Goal: Transaction & Acquisition: Purchase product/service

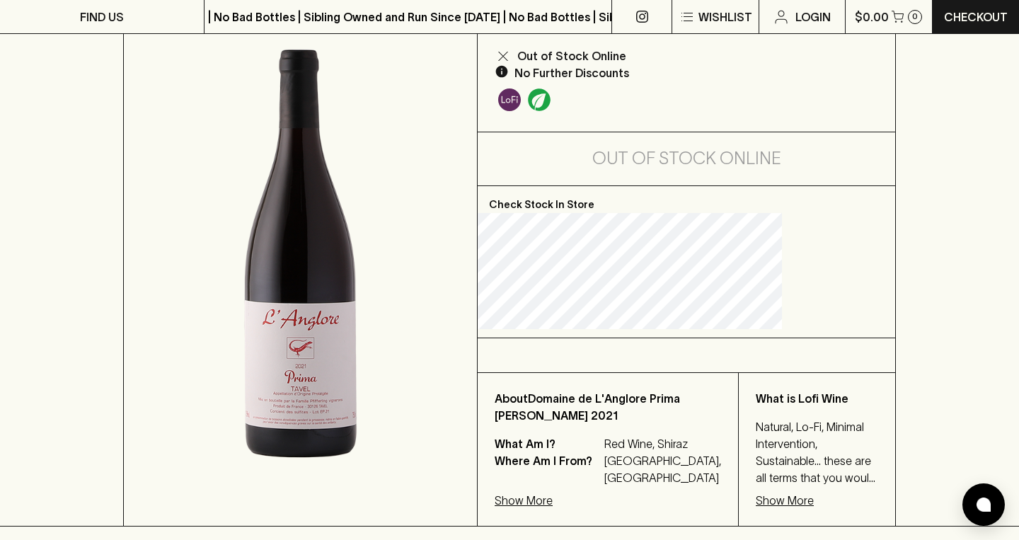
scroll to position [308, 0]
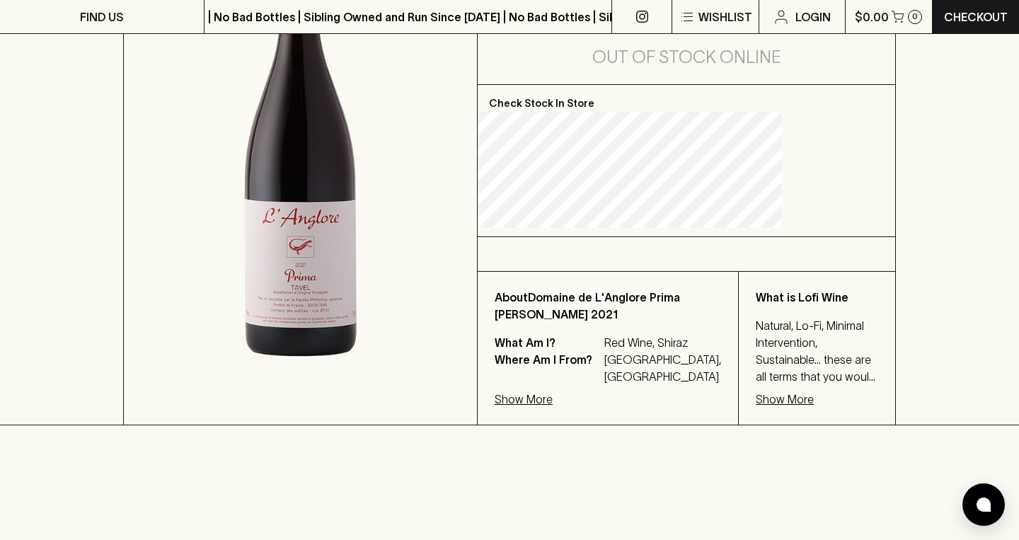
click at [780, 406] on p "Show More" at bounding box center [785, 399] width 58 height 17
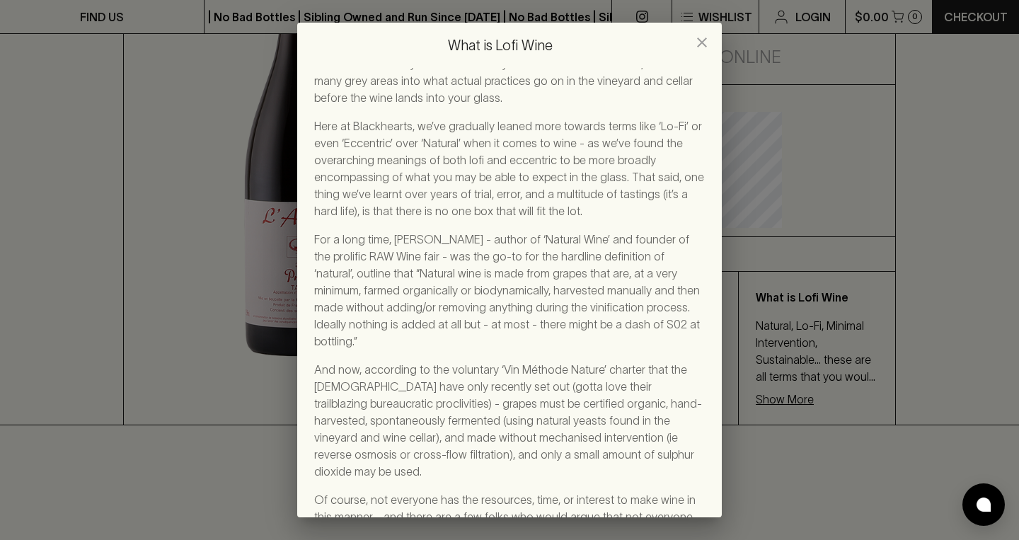
scroll to position [115, 0]
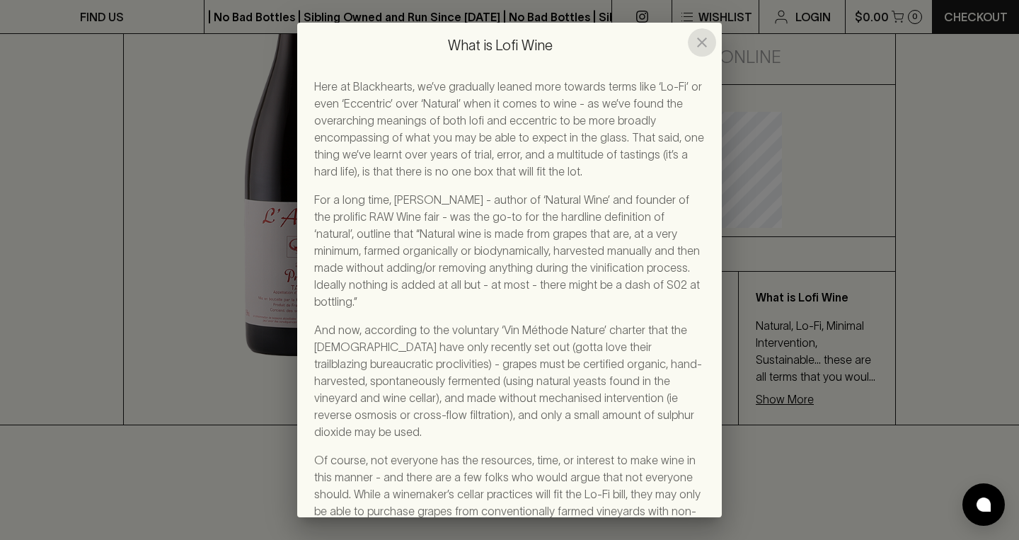
click at [700, 40] on icon "close" at bounding box center [702, 42] width 10 height 10
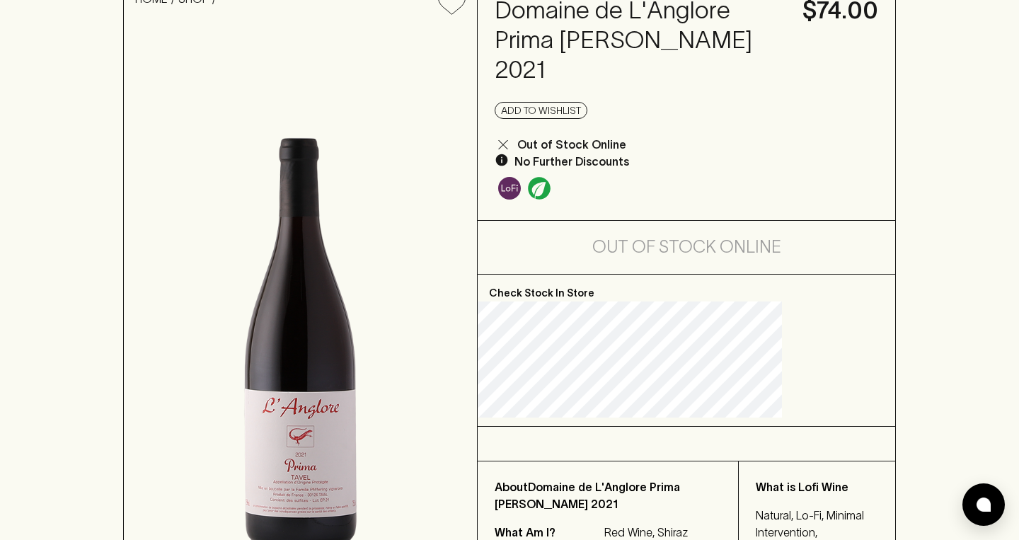
scroll to position [0, 0]
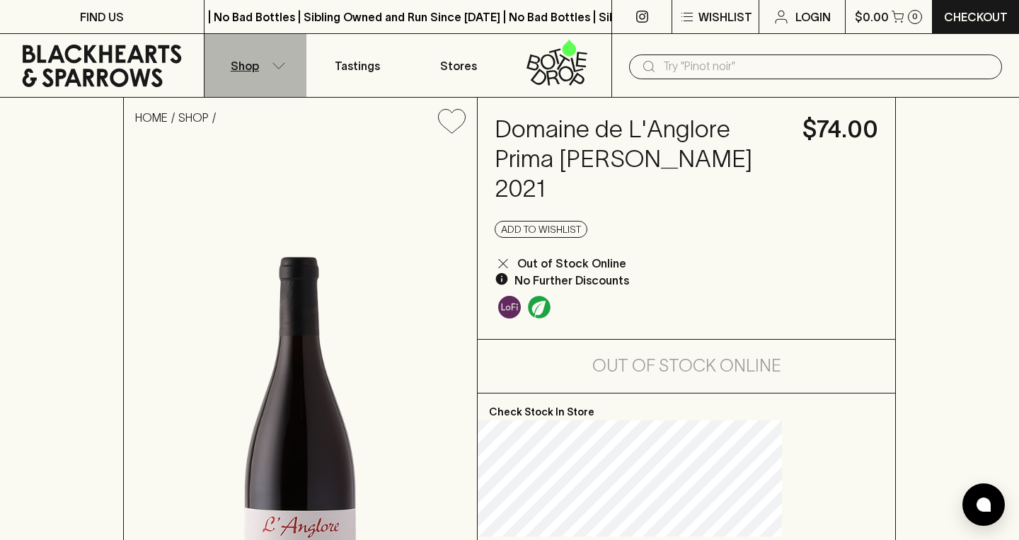
click at [273, 74] on button "Shop" at bounding box center [255, 65] width 102 height 63
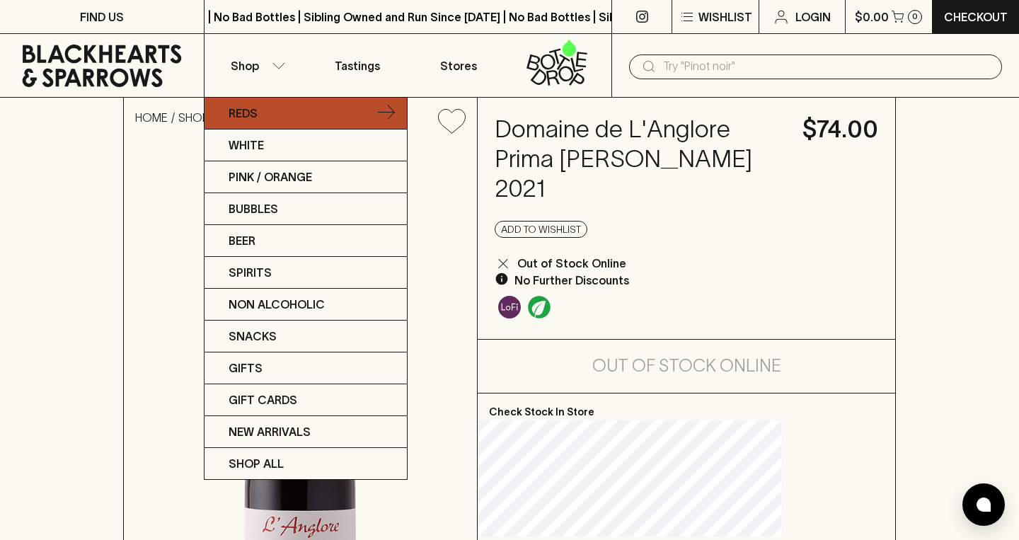
click at [279, 112] on link "Reds" at bounding box center [305, 114] width 202 height 32
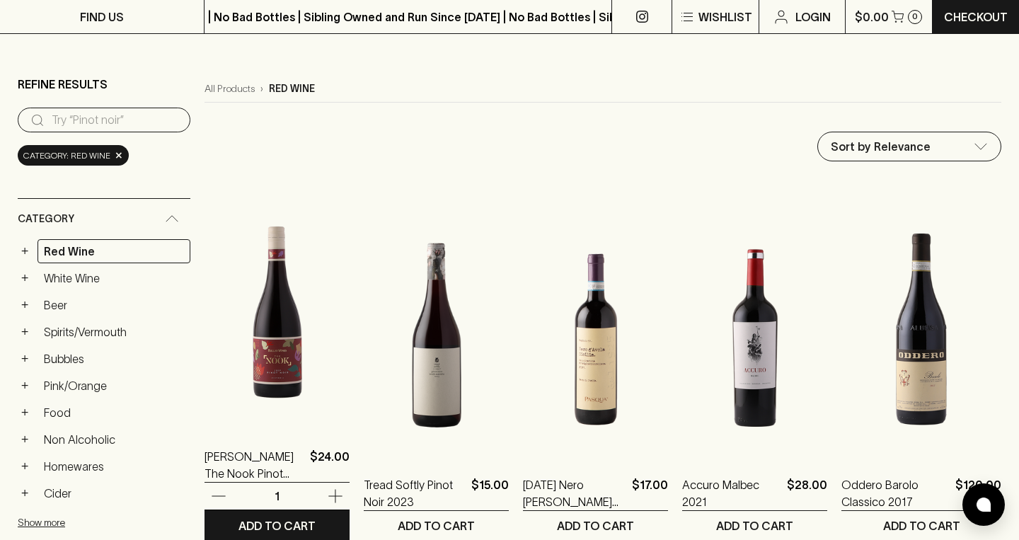
scroll to position [212, 0]
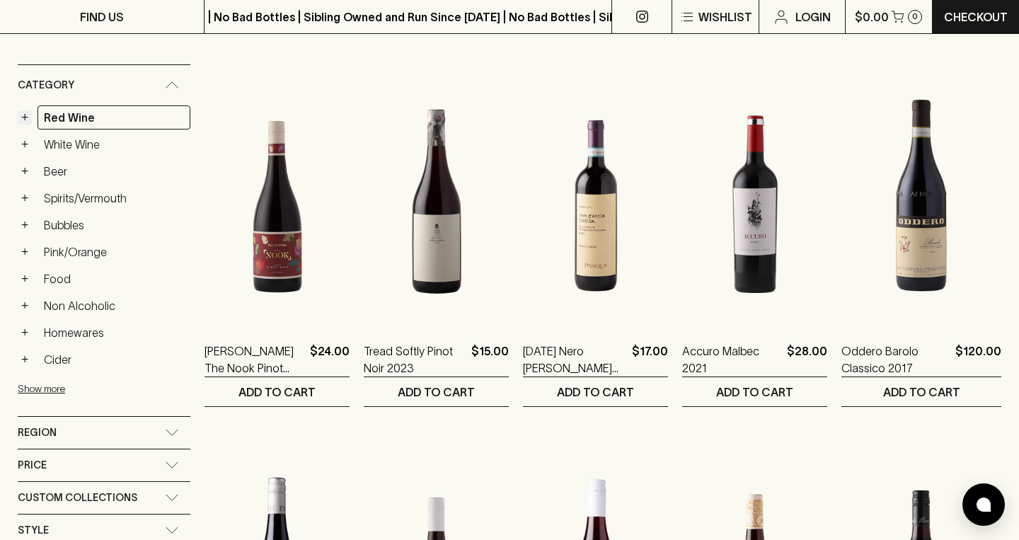
click at [25, 120] on button "+" at bounding box center [25, 117] width 14 height 14
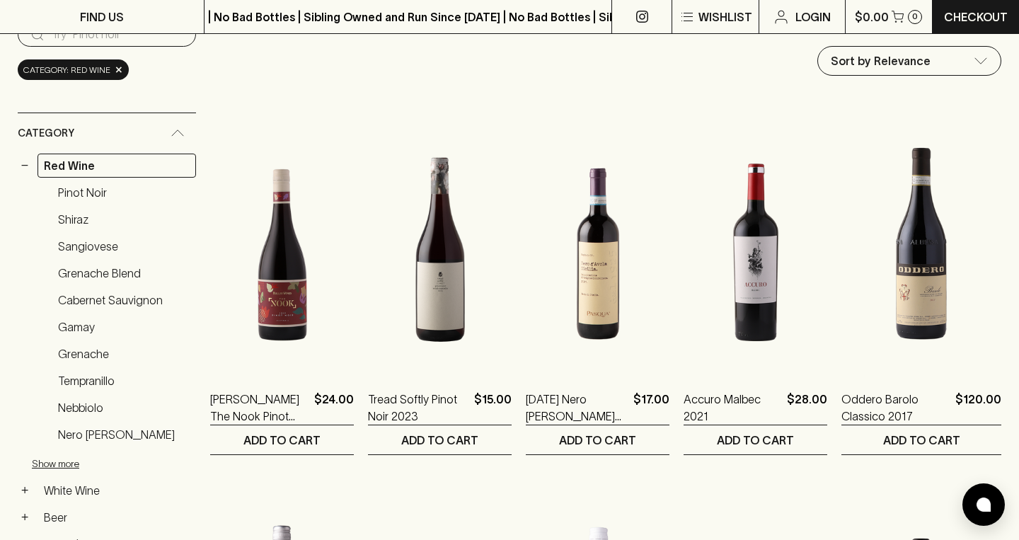
scroll to position [77, 0]
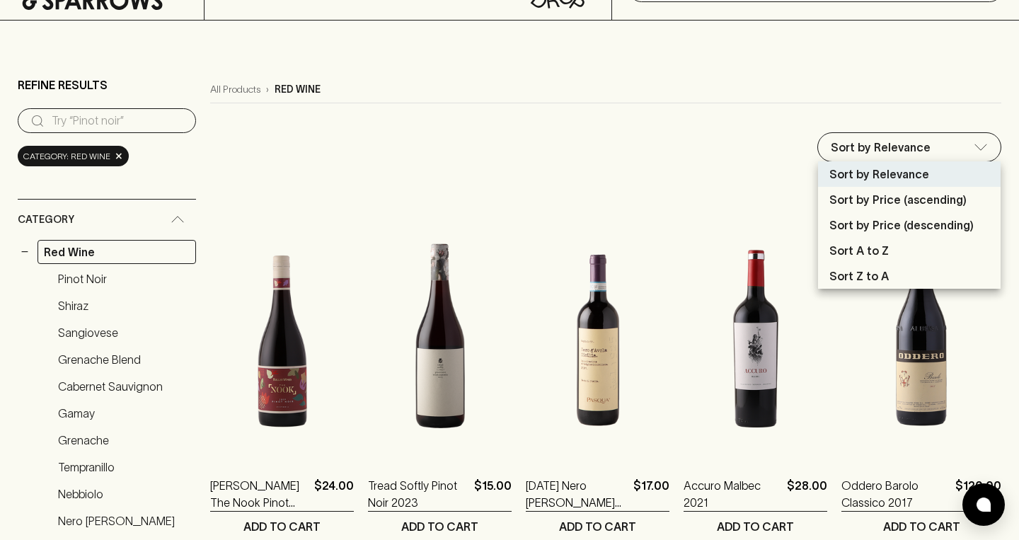
click at [936, 224] on p "Sort by Price (descending)" at bounding box center [901, 225] width 144 height 17
type input "price:desc"
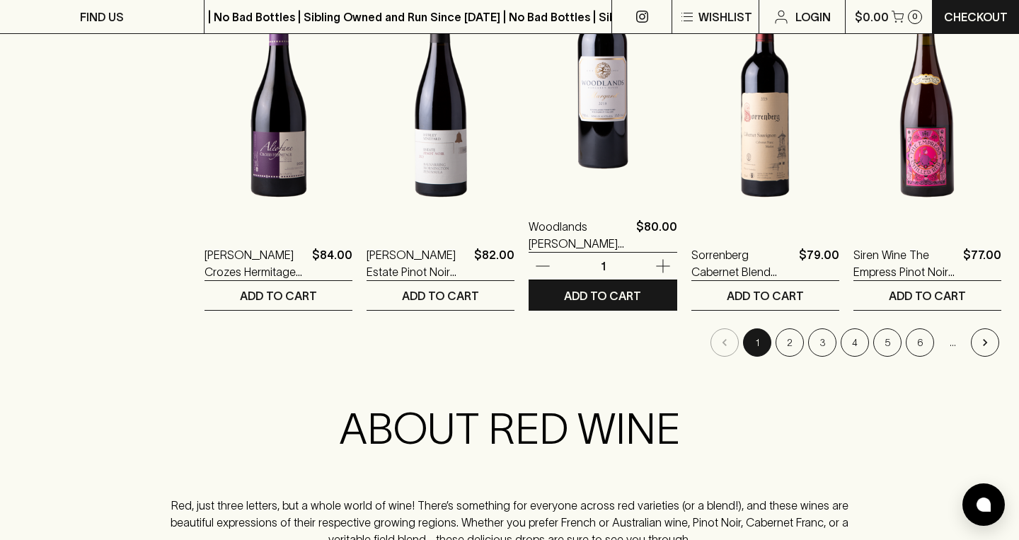
scroll to position [1418, 0]
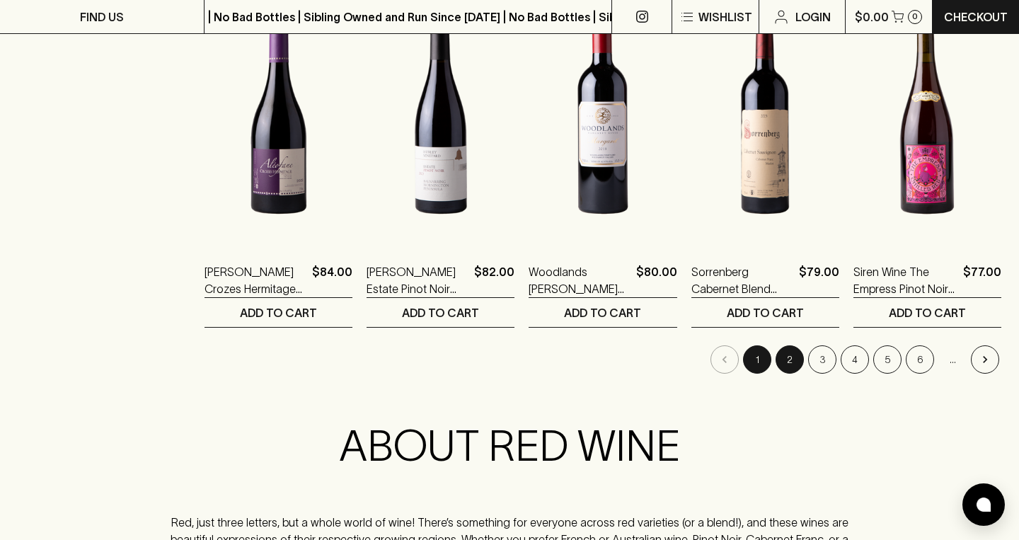
click at [792, 364] on button "2" at bounding box center [789, 359] width 28 height 28
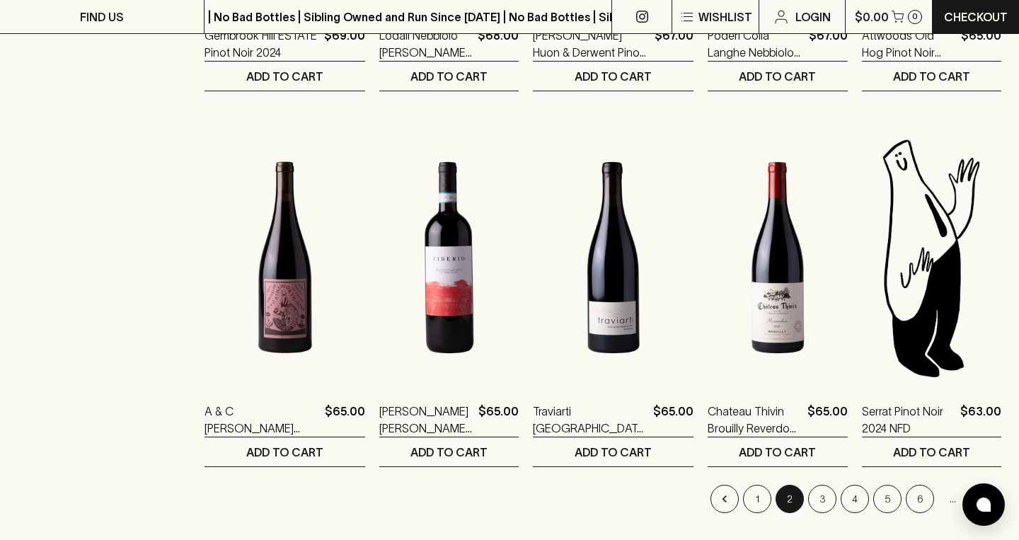
scroll to position [1347, 0]
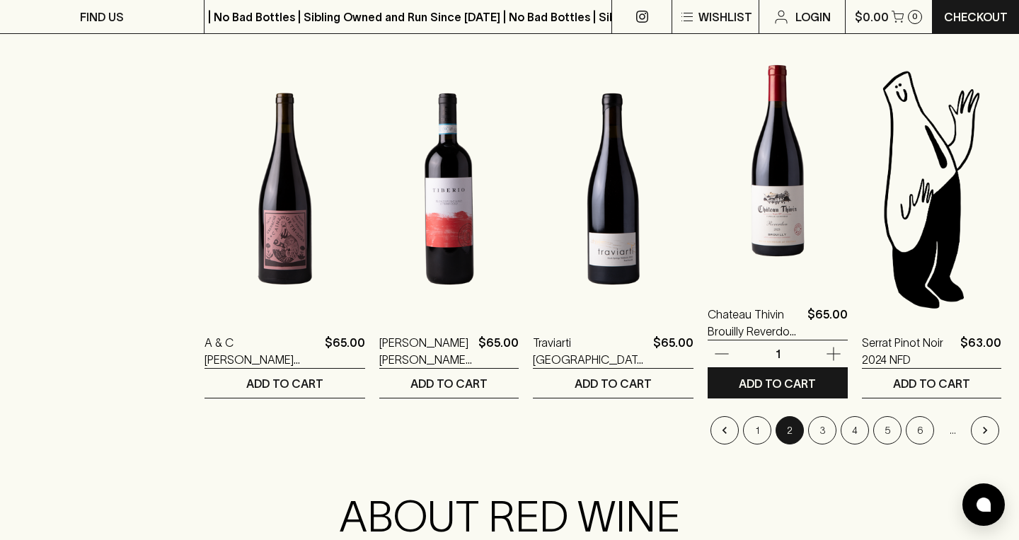
click at [802, 228] on img at bounding box center [777, 161] width 139 height 248
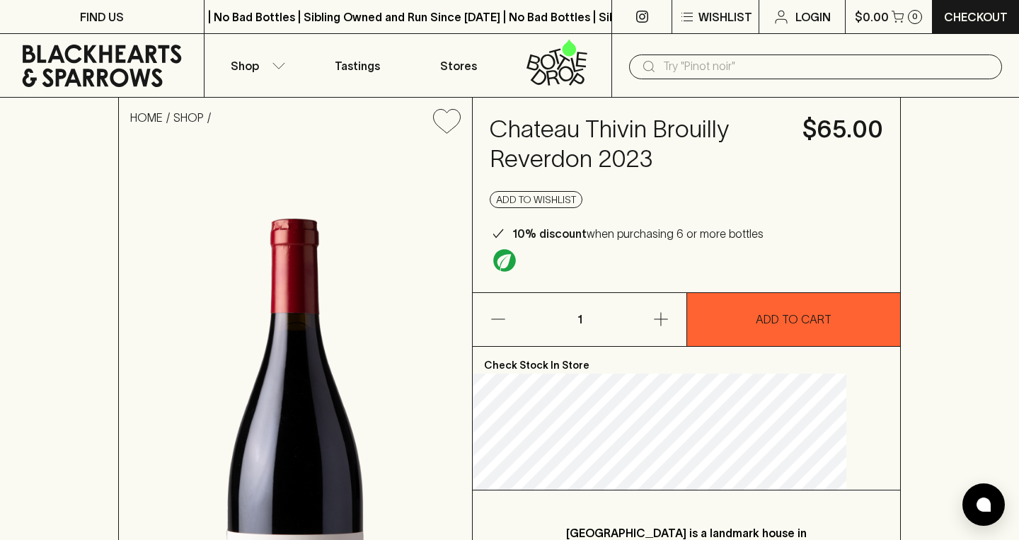
click at [755, 62] on input "text" at bounding box center [827, 66] width 328 height 23
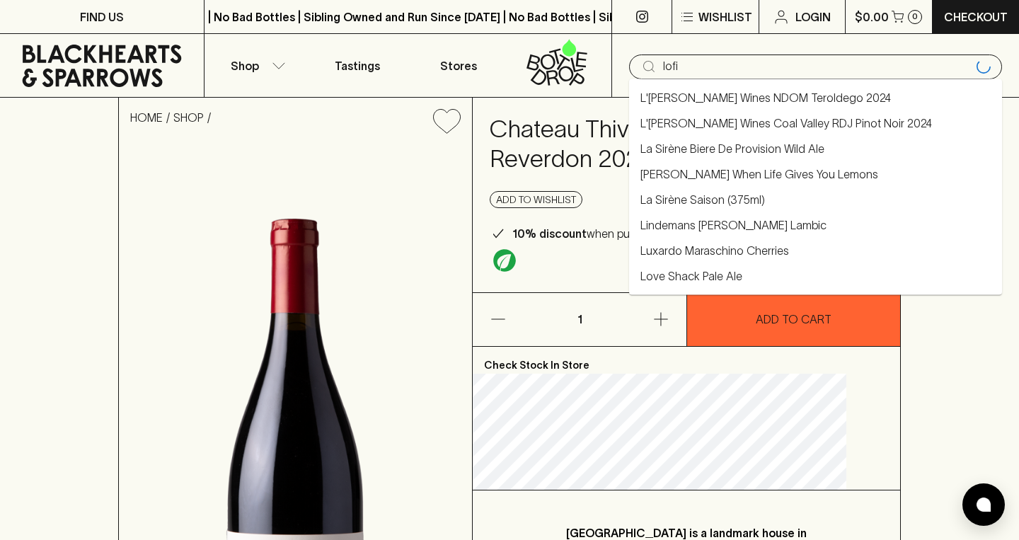
type input "lofi"
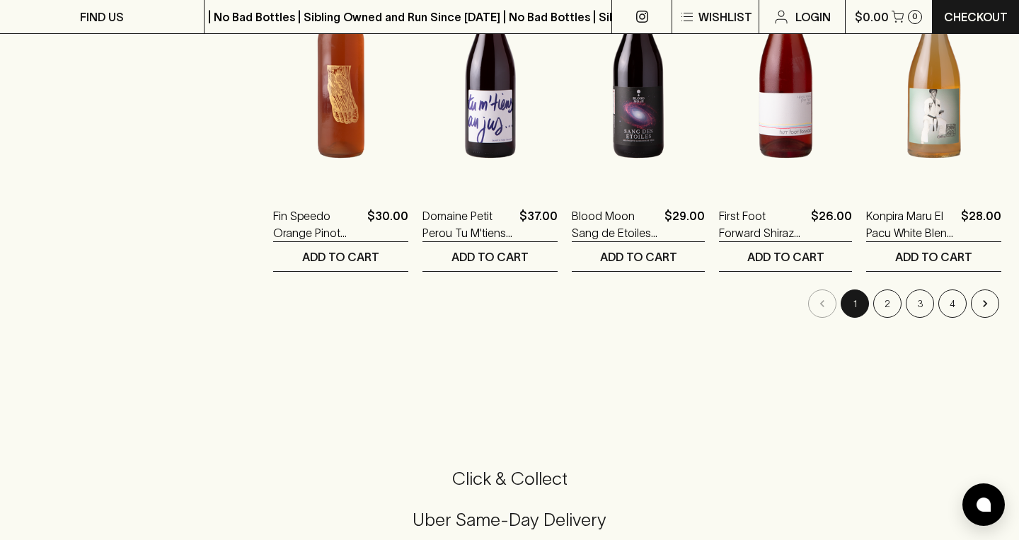
scroll to position [1382, 0]
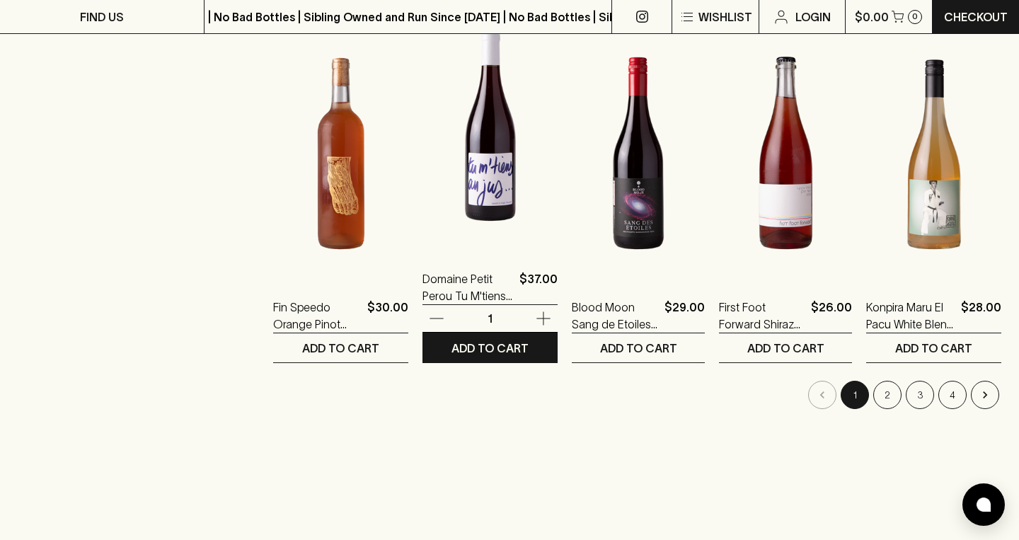
click at [448, 192] on img at bounding box center [489, 125] width 135 height 248
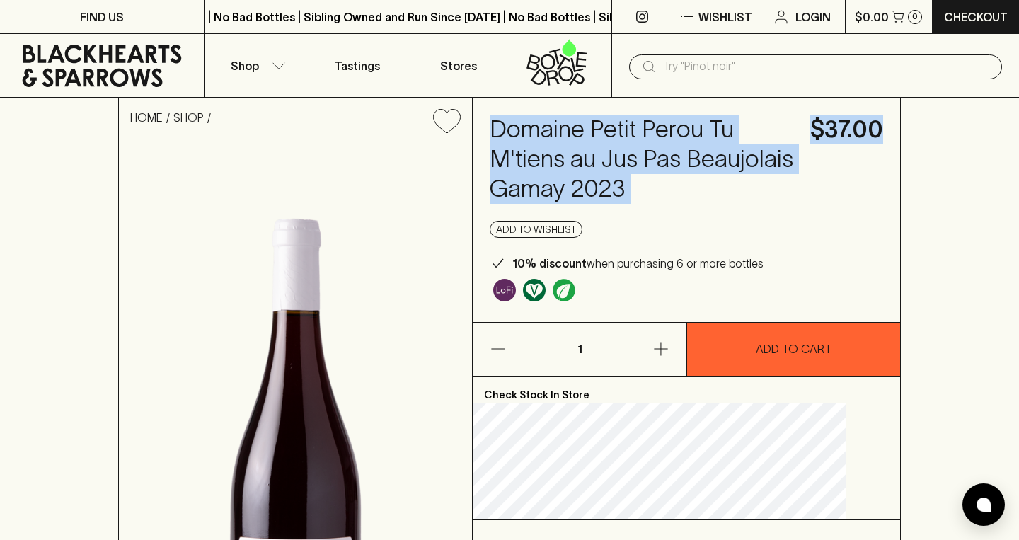
drag, startPoint x: 520, startPoint y: 128, endPoint x: 769, endPoint y: 201, distance: 259.5
click at [769, 201] on div "Domaine Petit Perou Tu M'tiens au Jus Pas Beaujolais Gamay 2023 $37.00 Add to w…" at bounding box center [686, 210] width 427 height 224
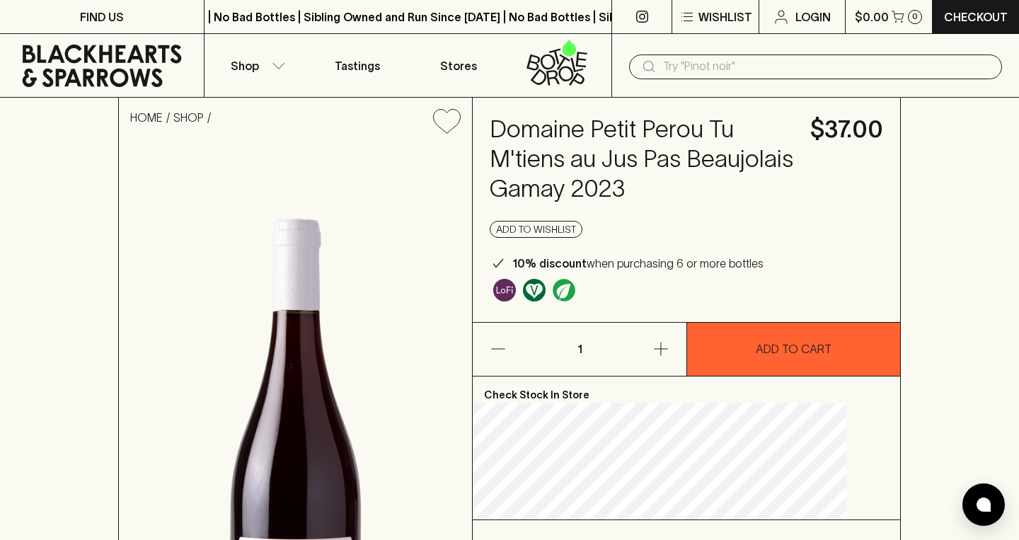
click at [767, 195] on div "Domaine Petit Perou Tu M'tiens au Jus Pas Beaujolais Gamay 2023 $37.00 Add to w…" at bounding box center [686, 210] width 427 height 224
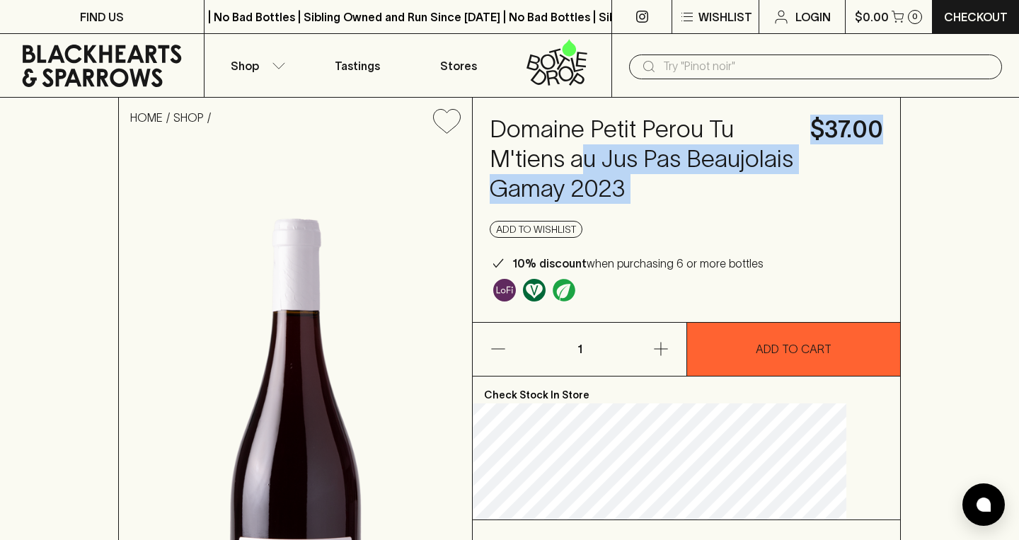
drag, startPoint x: 778, startPoint y: 195, endPoint x: 614, endPoint y: 163, distance: 166.4
click at [614, 163] on div "Domaine Petit Perou Tu M'tiens au Jus Pas Beaujolais Gamay 2023 $37.00 Add to w…" at bounding box center [686, 210] width 427 height 224
click at [680, 157] on h4 "Domaine Petit Perou Tu M'tiens au Jus Pas Beaujolais Gamay 2023" at bounding box center [642, 159] width 304 height 89
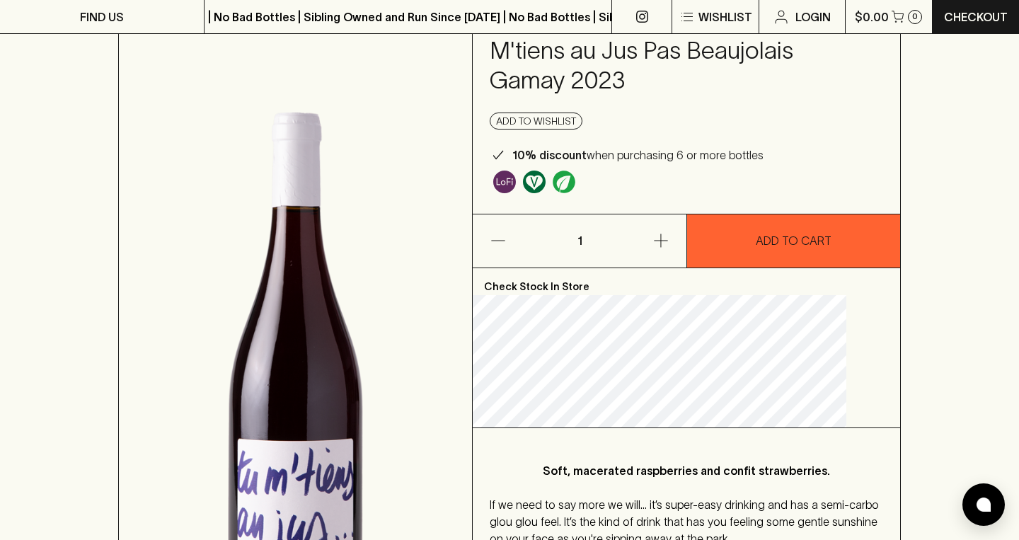
scroll to position [54, 0]
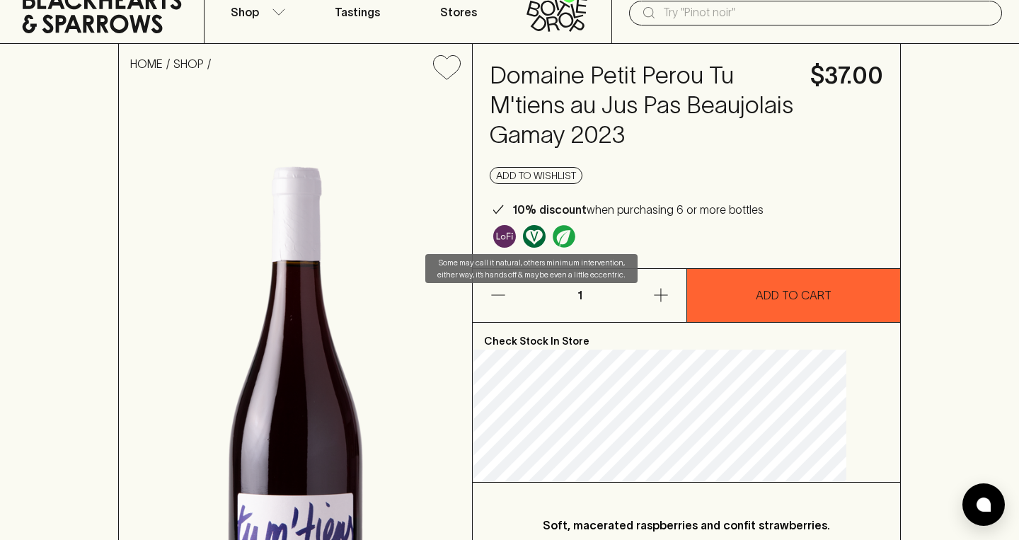
click at [516, 238] on img "Some may call it natural, others minimum intervention, either way, it’s hands o…" at bounding box center [504, 236] width 23 height 23
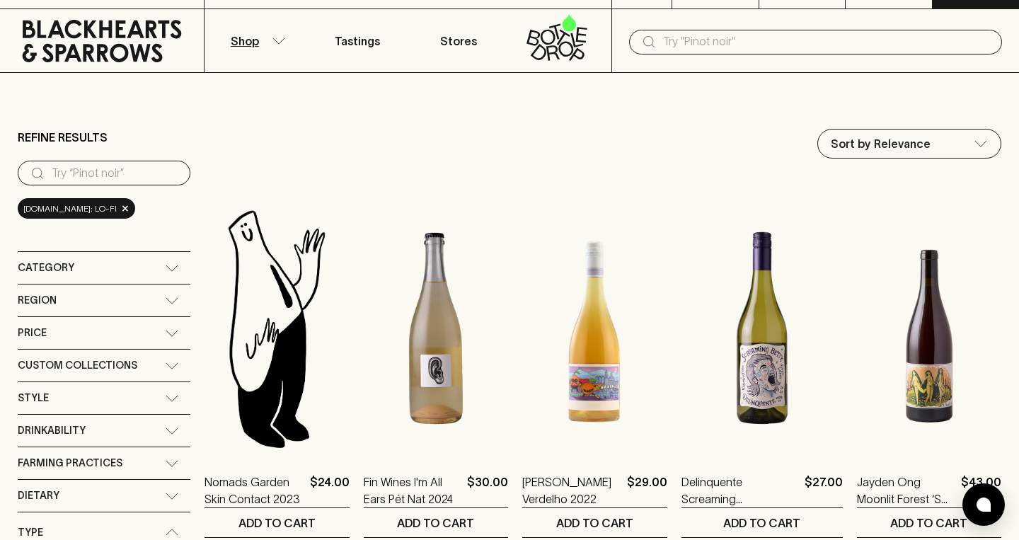
scroll to position [26, 0]
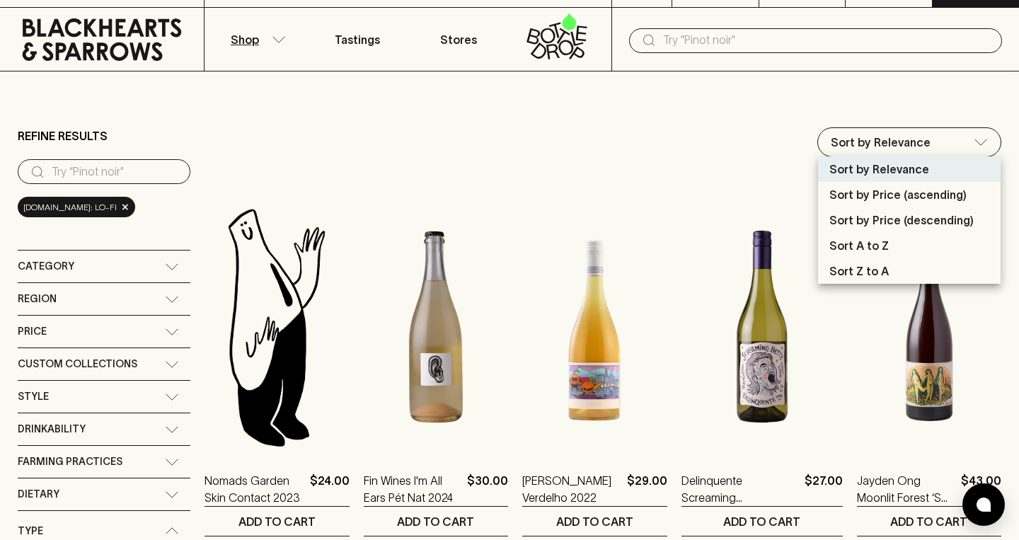
click at [904, 218] on p "Sort by Price (descending)" at bounding box center [901, 220] width 144 height 17
type input "price:desc"
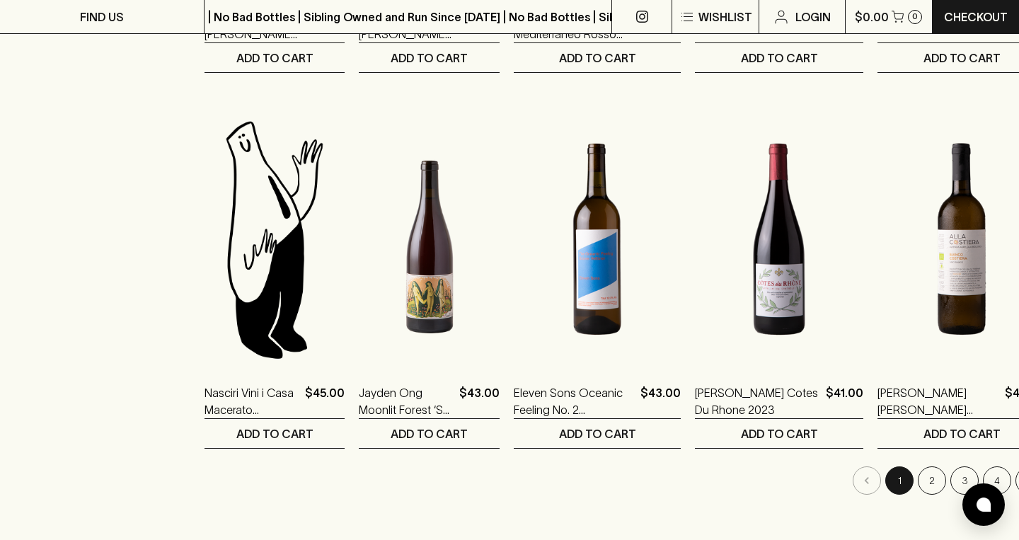
scroll to position [1311, 0]
